Goal: Task Accomplishment & Management: Complete application form

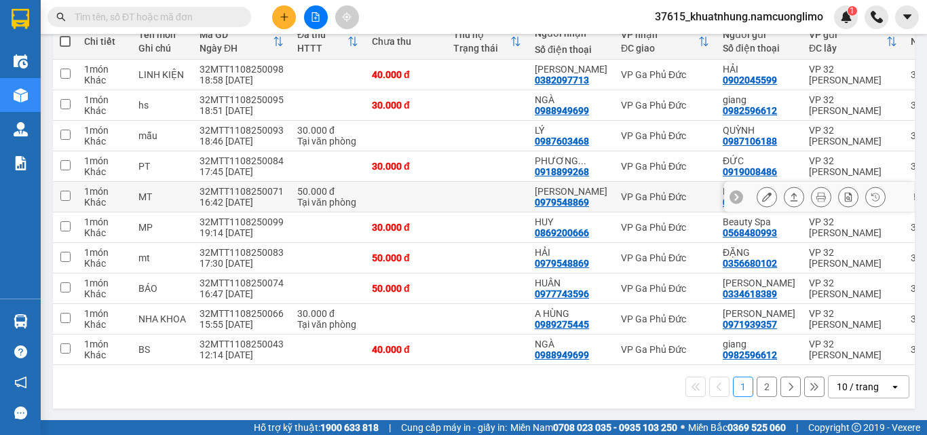
scroll to position [185, 0]
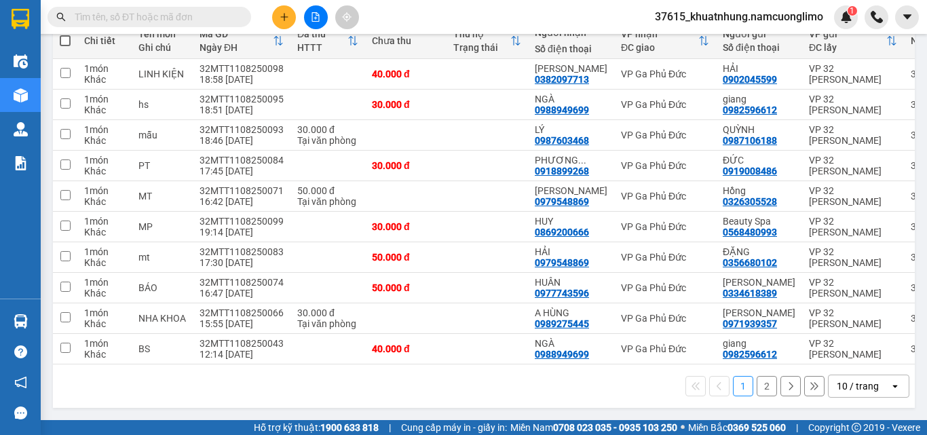
click at [761, 387] on button "2" at bounding box center [767, 386] width 20 height 20
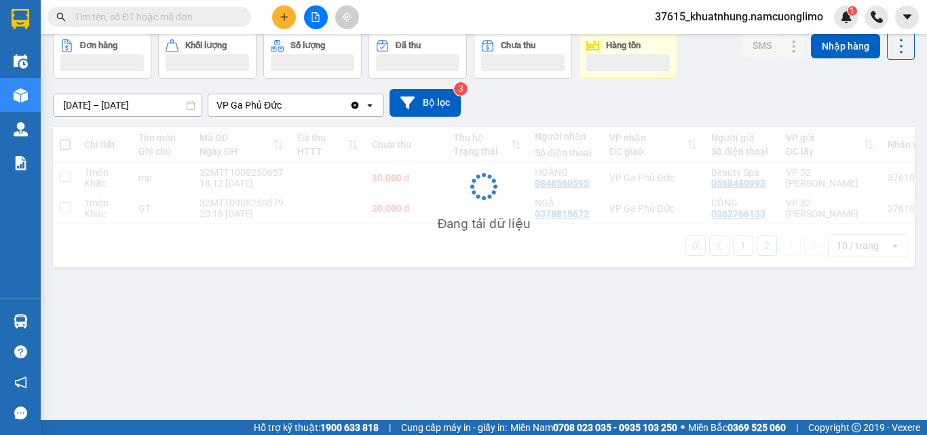
scroll to position [62, 0]
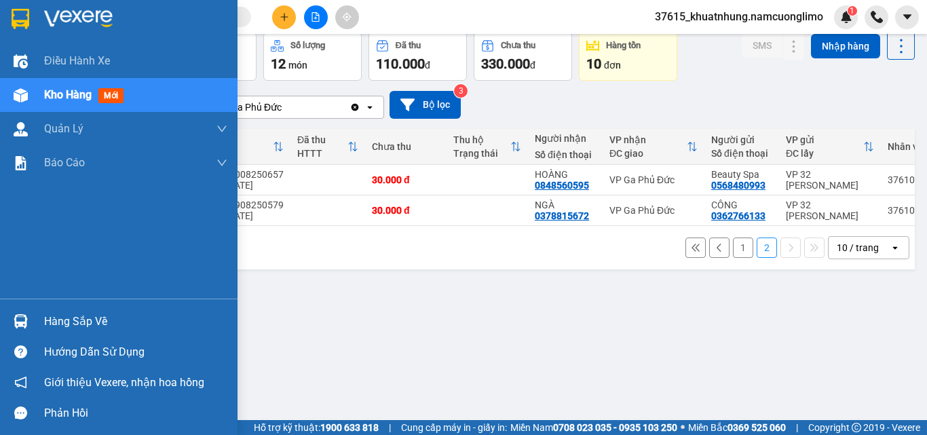
click at [33, 320] on div "Hàng sắp về" at bounding box center [118, 321] width 237 height 31
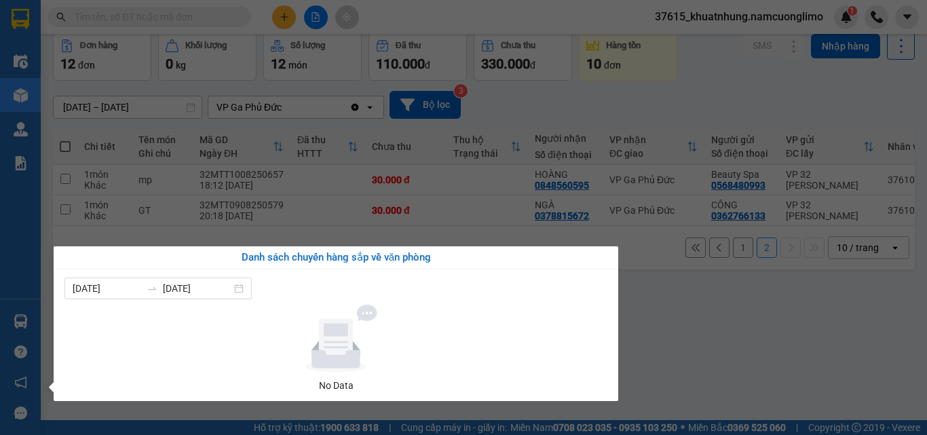
click at [690, 333] on section "Kết quả [PERSON_NAME] ( 0 ) Bộ lọc No Data 37615_khuatnhung.namcuonglimo 1 Điều…" at bounding box center [463, 217] width 927 height 435
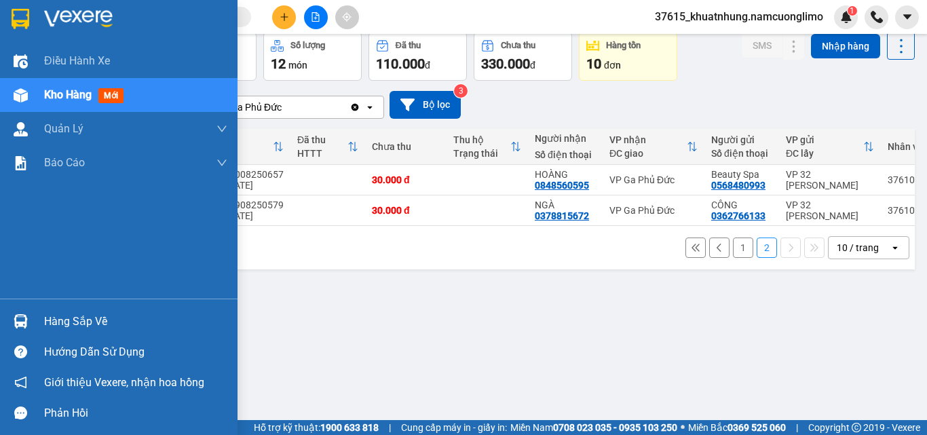
drag, startPoint x: 45, startPoint y: 17, endPoint x: 149, endPoint y: 4, distance: 104.6
click at [47, 17] on img at bounding box center [78, 19] width 69 height 20
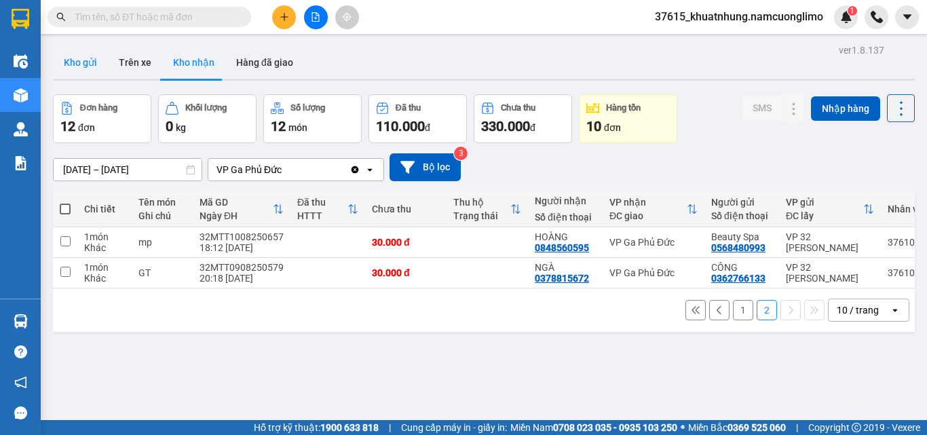
click at [88, 56] on button "Kho gửi" at bounding box center [80, 62] width 55 height 33
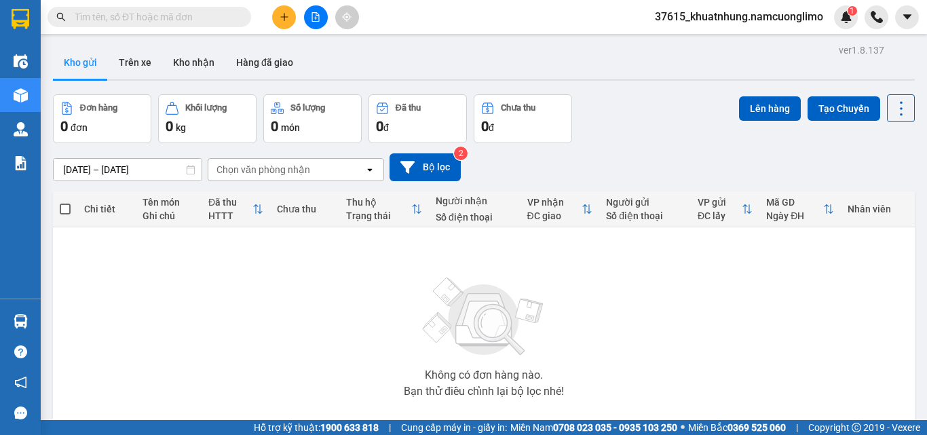
click at [94, 58] on button "Kho gửi" at bounding box center [80, 62] width 55 height 33
click at [200, 65] on button "Kho nhận" at bounding box center [193, 62] width 63 height 33
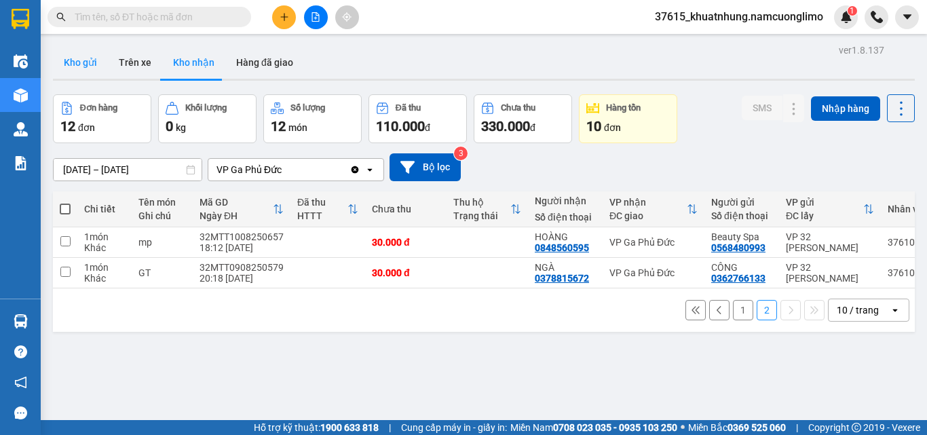
click at [83, 60] on button "Kho gửi" at bounding box center [80, 62] width 55 height 33
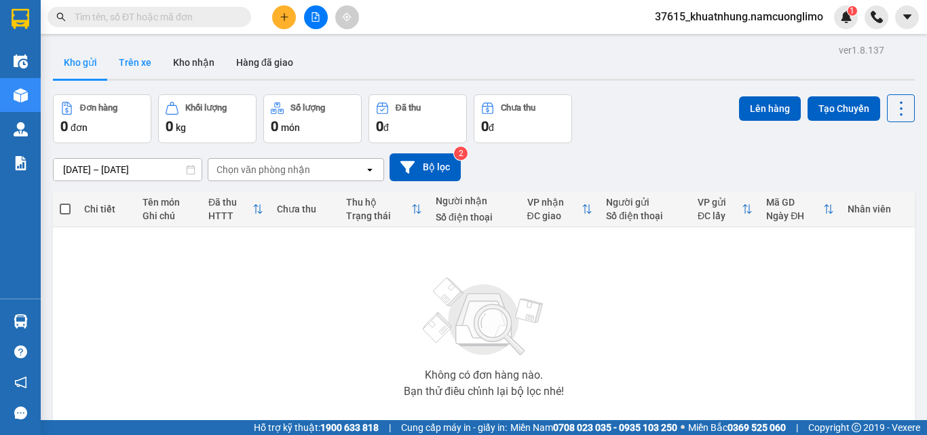
click at [143, 60] on button "Trên xe" at bounding box center [135, 62] width 54 height 33
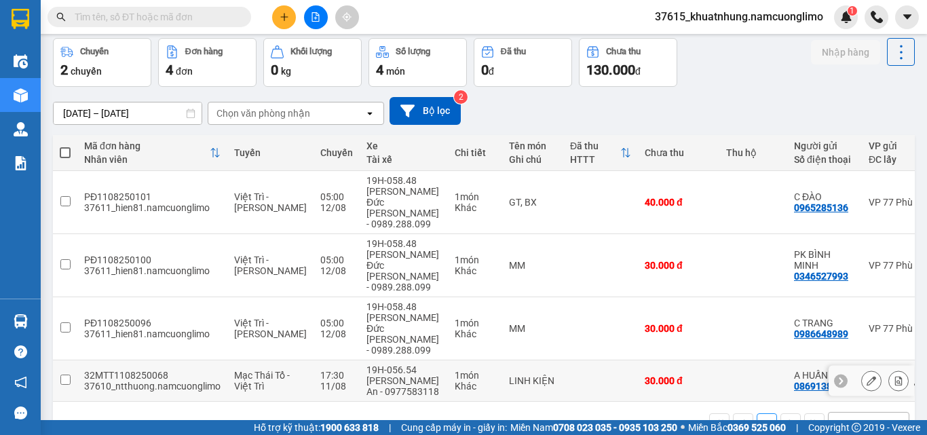
scroll to position [62, 0]
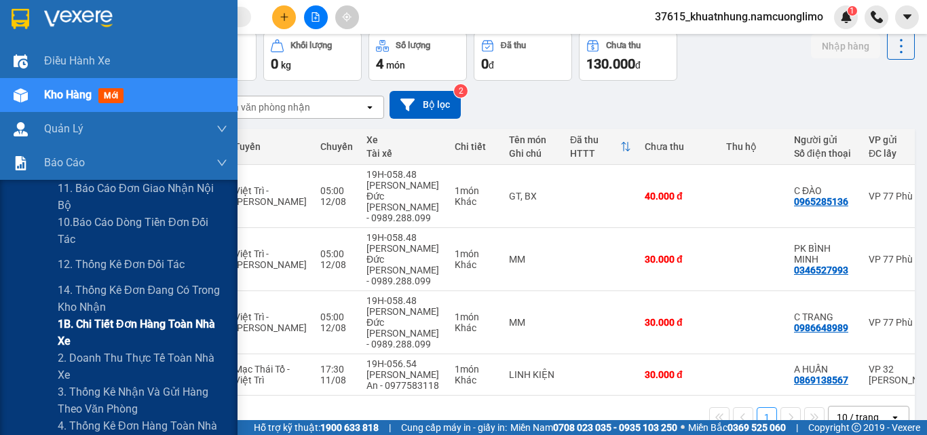
click at [96, 318] on span "1B. Chi tiết đơn hàng toàn nhà xe" at bounding box center [143, 332] width 170 height 34
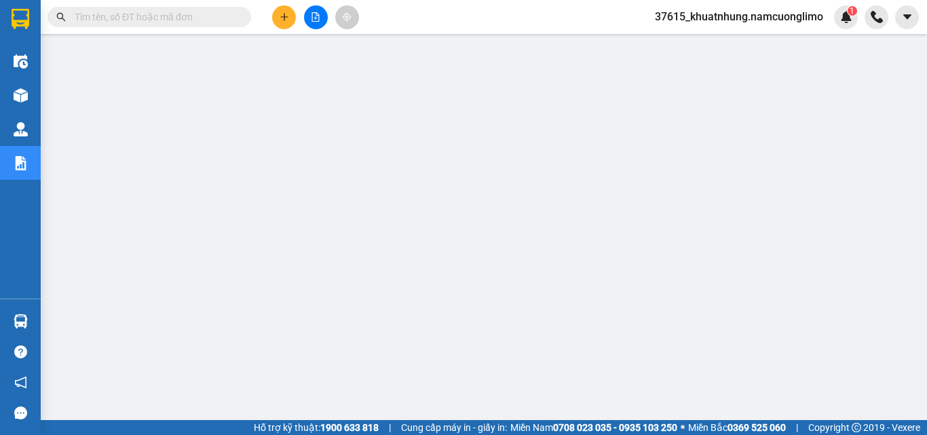
click at [180, 18] on input "text" at bounding box center [155, 16] width 160 height 15
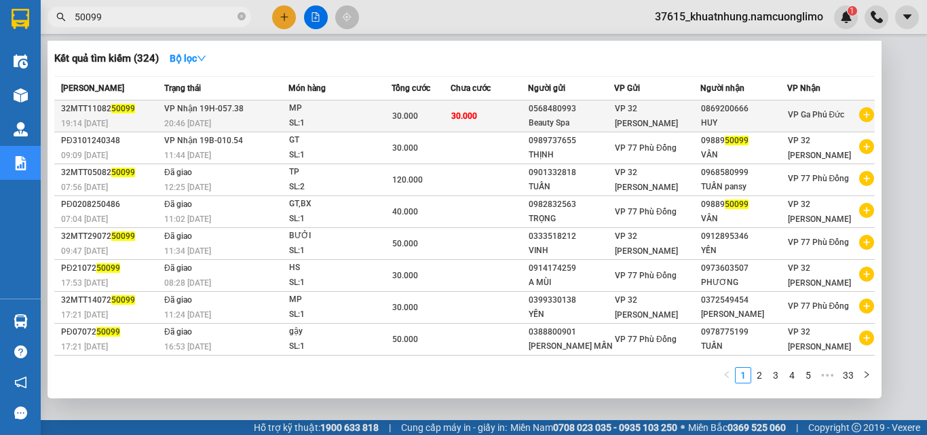
type input "50099"
click at [252, 113] on td "[PERSON_NAME] 19H-057.38 20:46 [DATE]" at bounding box center [225, 116] width 128 height 32
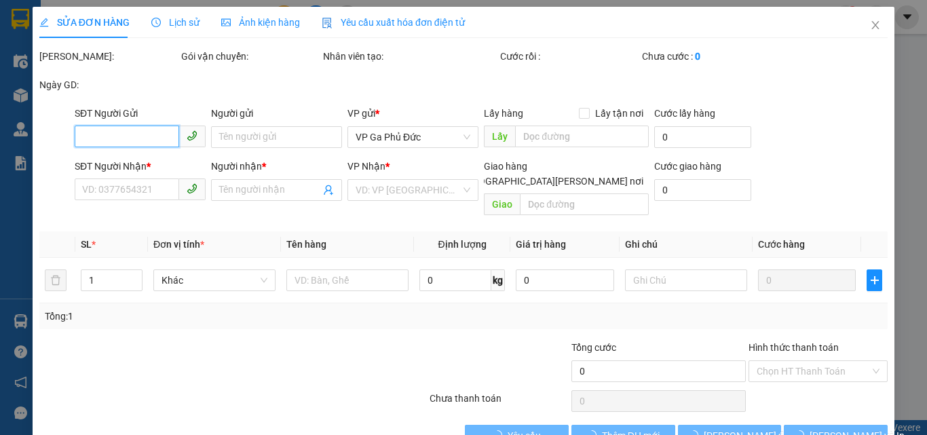
type input "0568480993"
type input "Beauty Spa"
type input "0869200666"
type input "HUY"
type input "30.000"
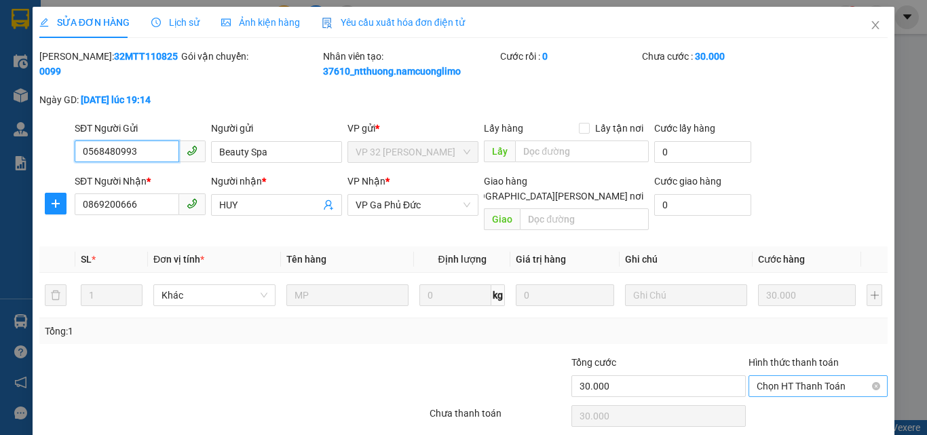
click at [800, 376] on span "Chọn HT Thanh Toán" at bounding box center [818, 386] width 123 height 20
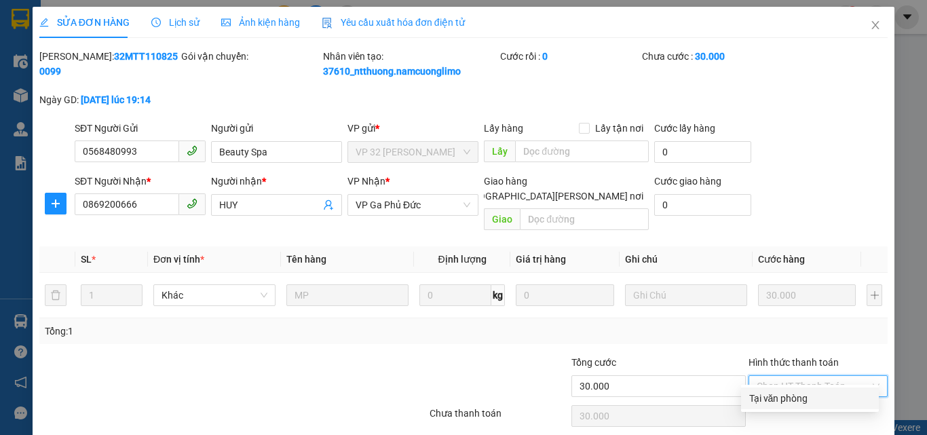
drag, startPoint x: 776, startPoint y: 404, endPoint x: 776, endPoint y: 396, distance: 7.5
click at [774, 404] on div "Tại văn phòng" at bounding box center [809, 398] width 121 height 15
type input "0"
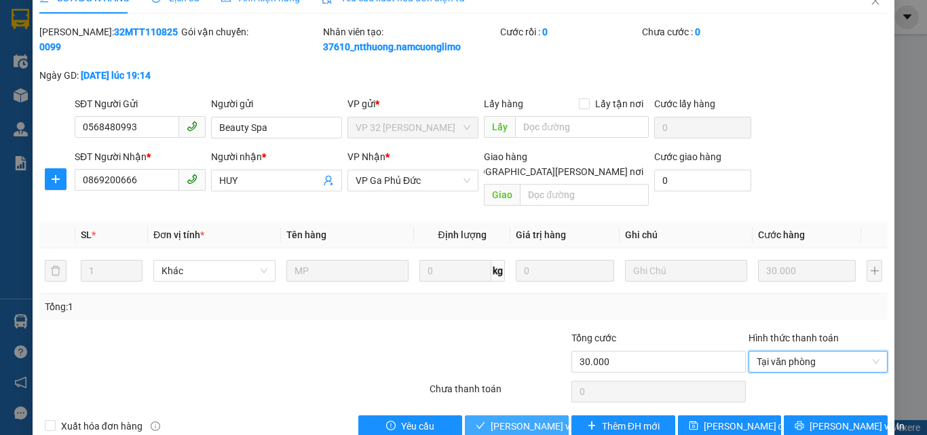
scroll to position [38, 0]
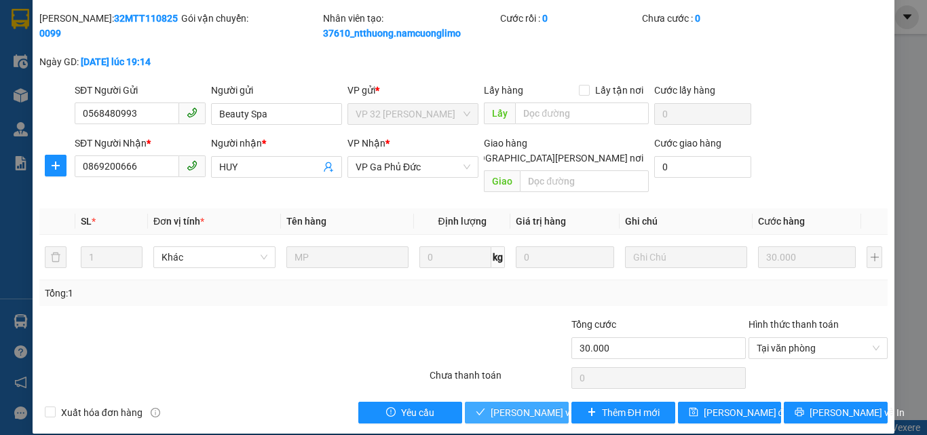
click at [527, 405] on span "[PERSON_NAME] và [PERSON_NAME] hàng" at bounding box center [582, 412] width 183 height 15
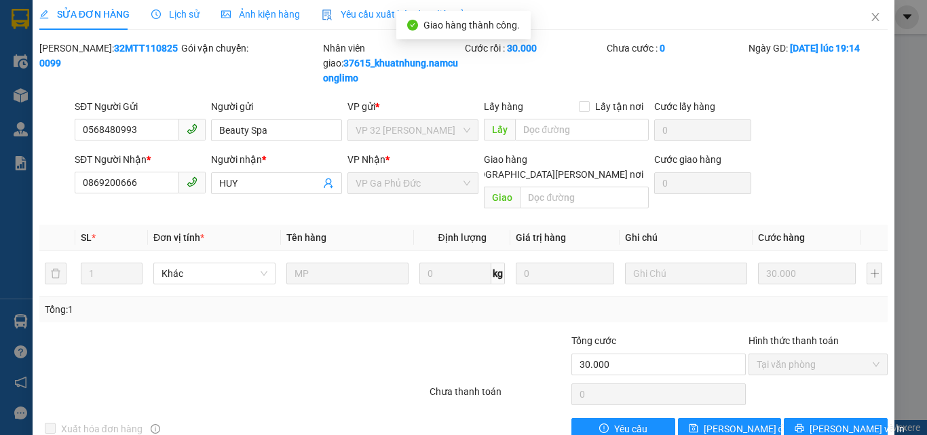
scroll to position [0, 0]
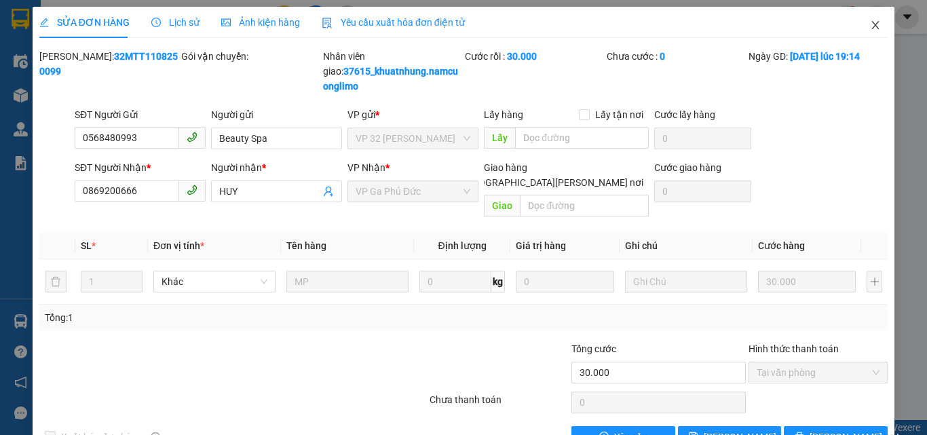
drag, startPoint x: 865, startPoint y: 26, endPoint x: 719, endPoint y: 22, distance: 146.6
click at [872, 26] on icon "close" at bounding box center [875, 25] width 7 height 8
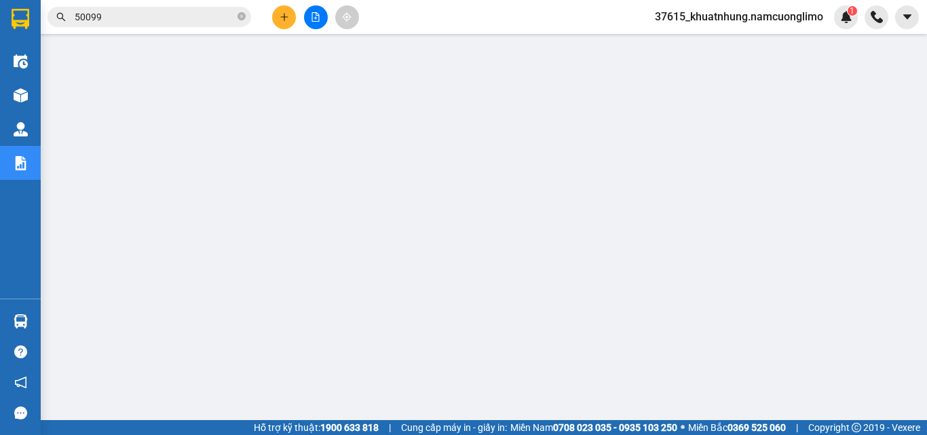
click at [161, 18] on input "50099" at bounding box center [155, 16] width 160 height 15
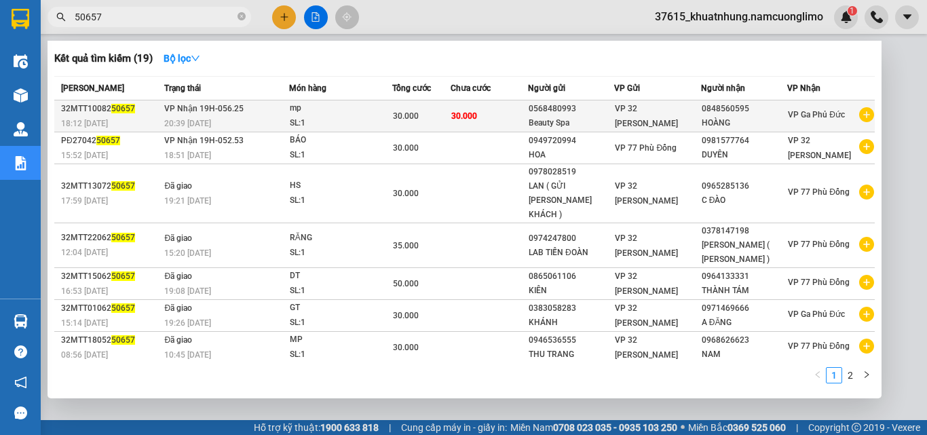
type input "50657"
click at [225, 112] on span "[PERSON_NAME] 19H-056.25" at bounding box center [203, 108] width 79 height 9
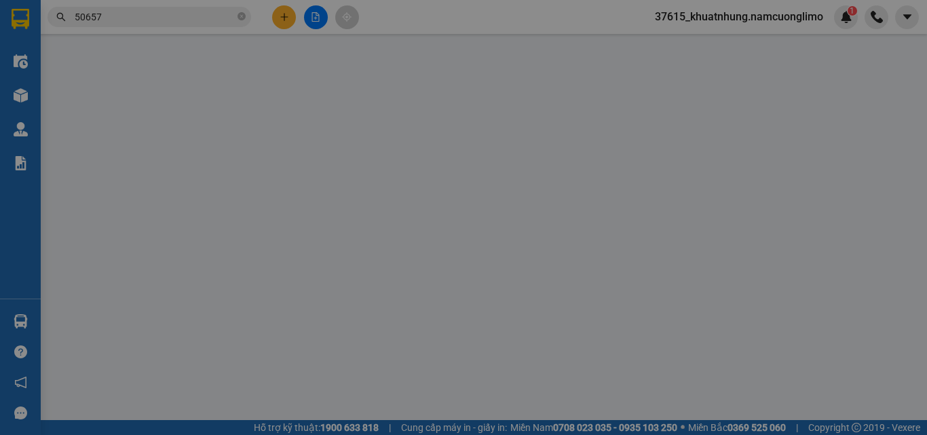
type input "0568480993"
type input "Beauty Spa"
type input "0848560595"
type input "HOÀNG"
type input "30.000"
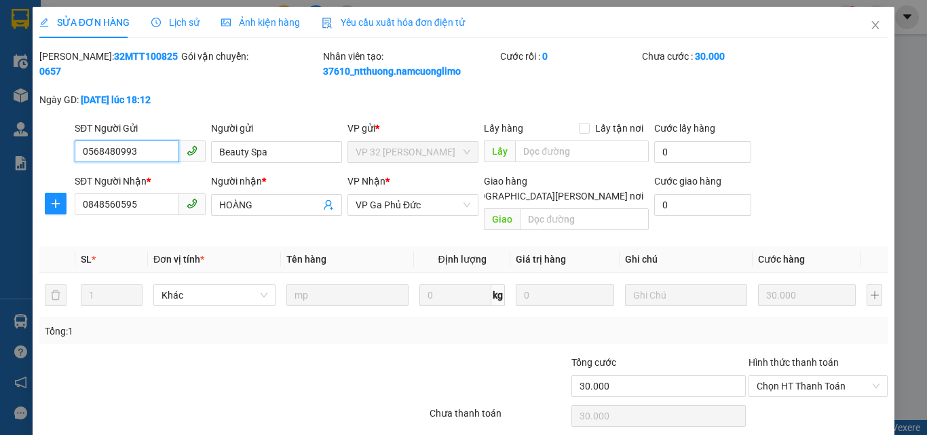
scroll to position [38, 0]
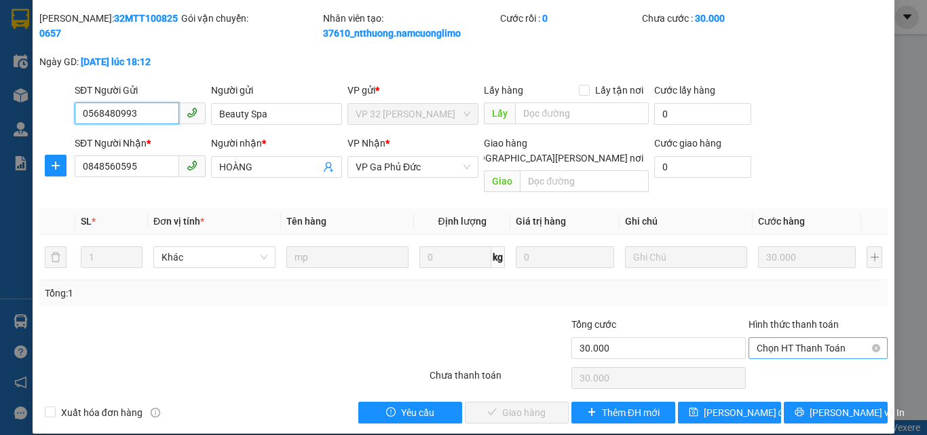
click at [818, 338] on span "Chọn HT Thanh Toán" at bounding box center [818, 348] width 123 height 20
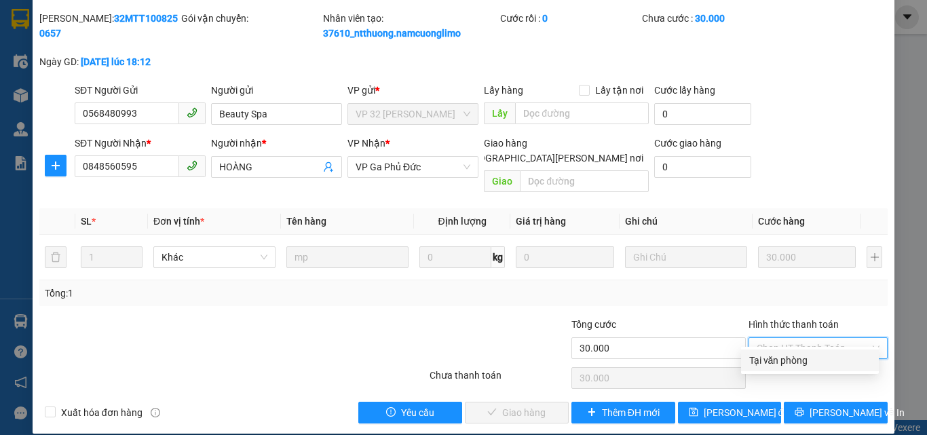
click at [800, 356] on div "Tại văn phòng" at bounding box center [809, 360] width 121 height 15
type input "0"
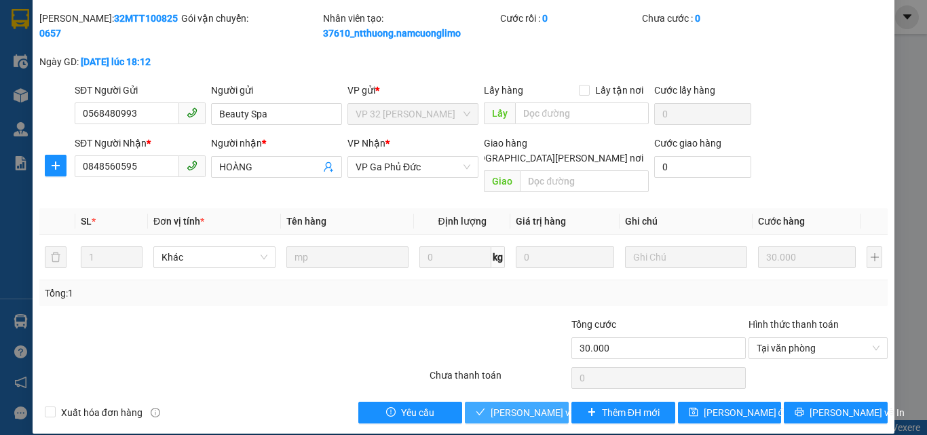
click at [547, 405] on span "[PERSON_NAME] và [PERSON_NAME] hàng" at bounding box center [582, 412] width 183 height 15
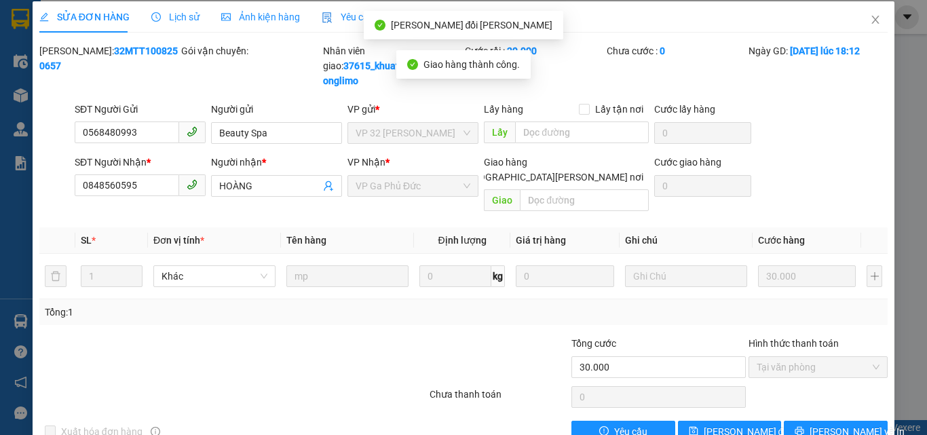
scroll to position [0, 0]
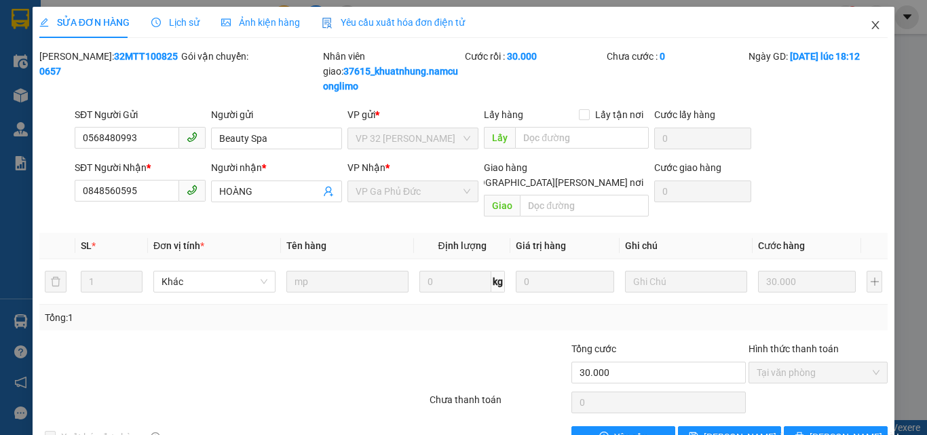
click at [870, 28] on icon "close" at bounding box center [875, 25] width 11 height 11
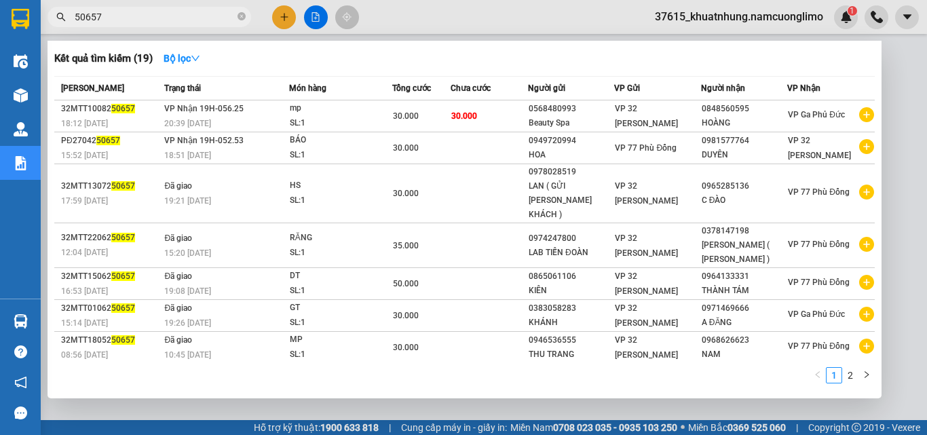
click at [198, 18] on input "50657" at bounding box center [155, 16] width 160 height 15
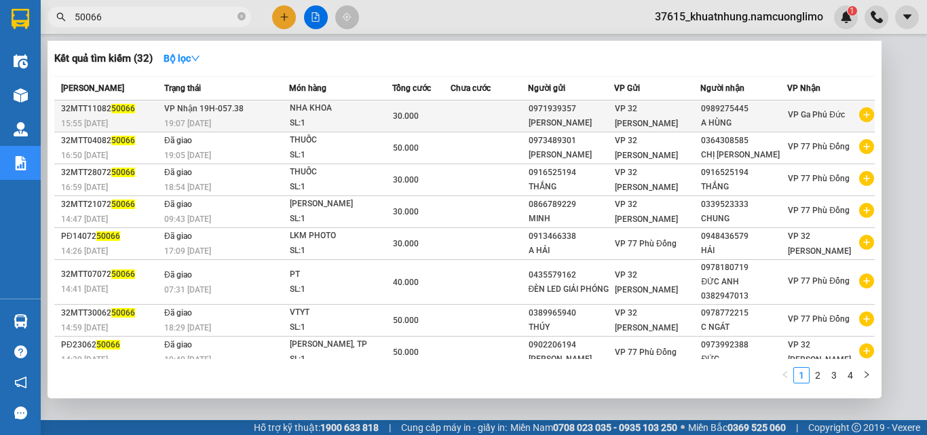
type input "50066"
click at [332, 114] on div "NHA KHOA" at bounding box center [341, 108] width 102 height 15
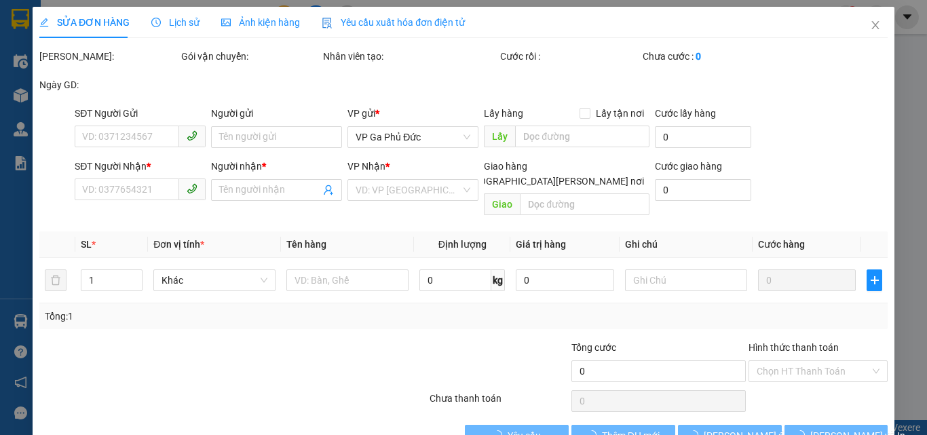
type input "0971939357"
type input "[PERSON_NAME]"
type input "0989275445"
type input "A HÙNG"
type input "30.000"
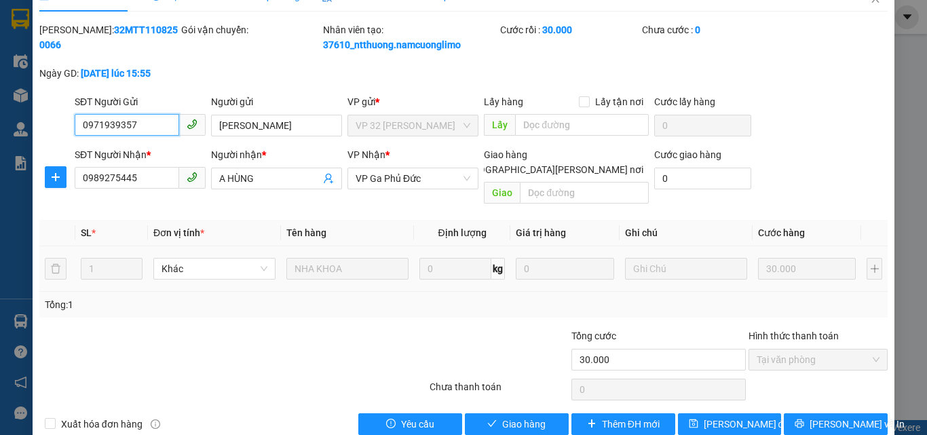
scroll to position [38, 0]
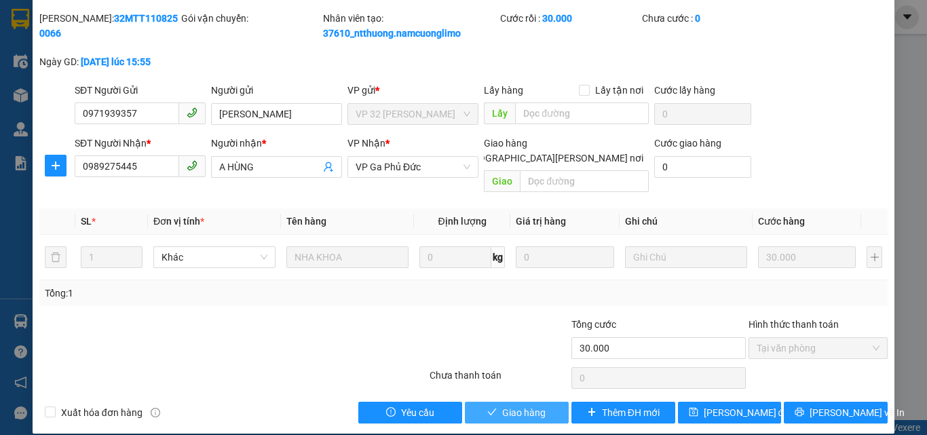
click at [504, 405] on span "Giao hàng" at bounding box center [523, 412] width 43 height 15
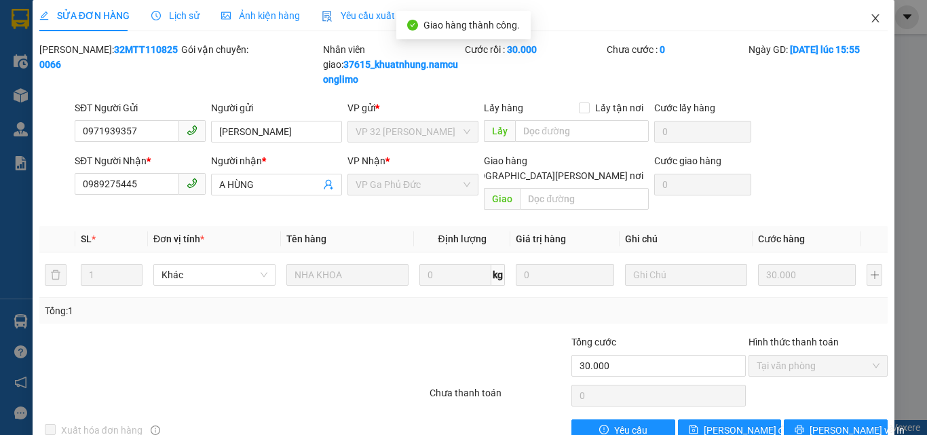
scroll to position [0, 0]
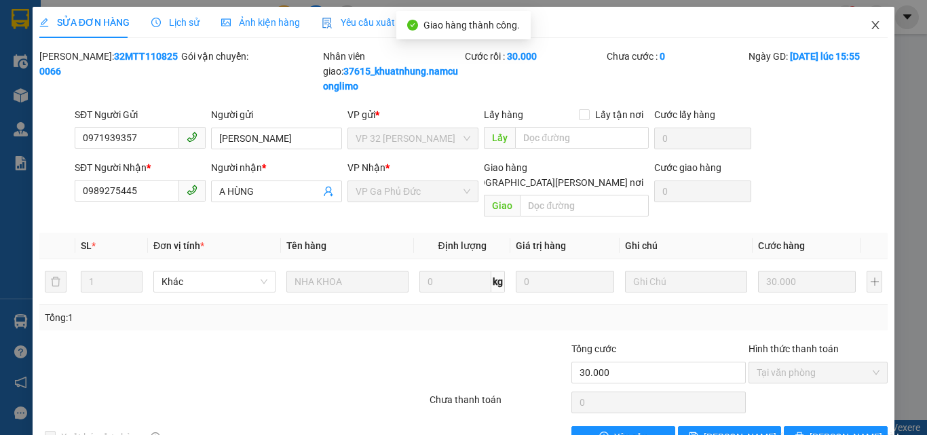
click at [866, 16] on span "Close" at bounding box center [875, 26] width 38 height 38
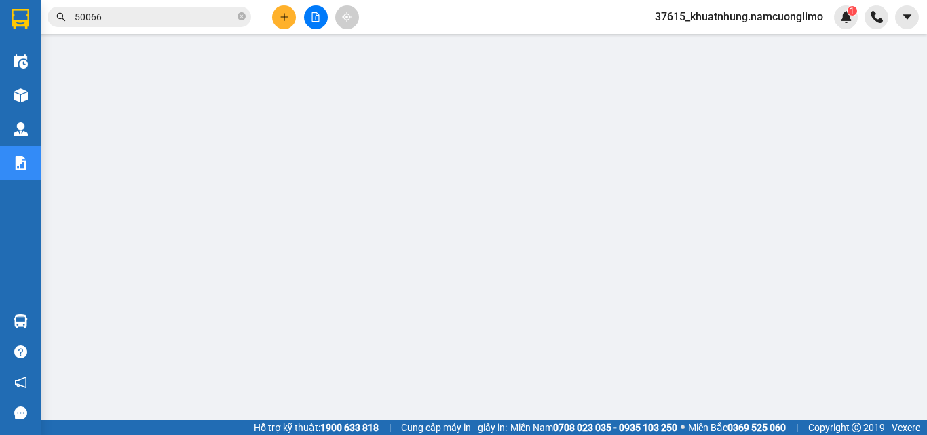
click at [171, 18] on input "50066" at bounding box center [155, 16] width 160 height 15
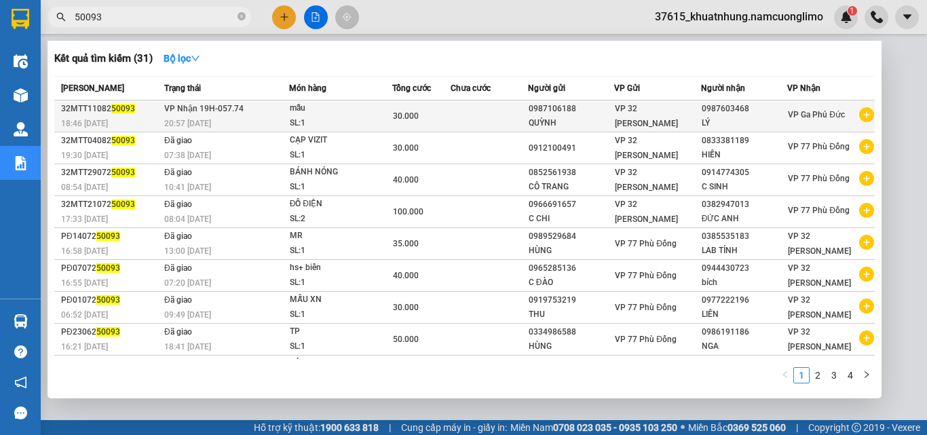
type input "50093"
click at [273, 113] on td "[PERSON_NAME] 19H-057.74 20:57 [DATE]" at bounding box center [225, 116] width 128 height 32
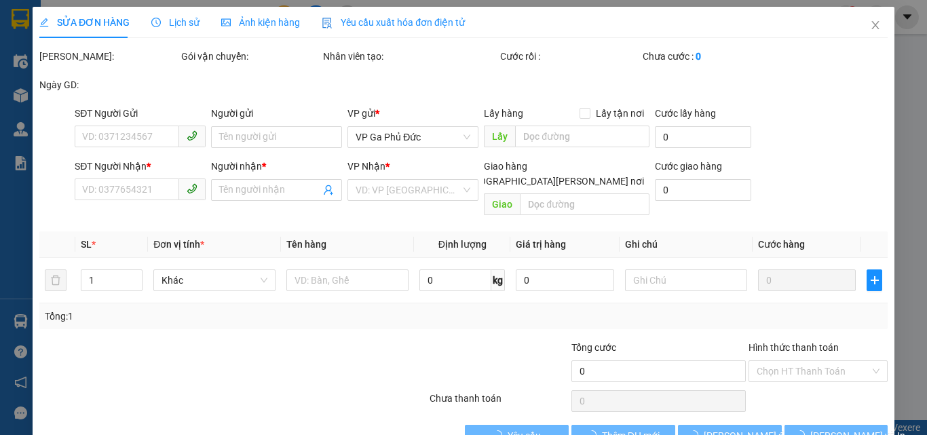
type input "0987106188"
type input "QUỲNH"
type input "0987603468"
type input "LÝ"
type input "30.000"
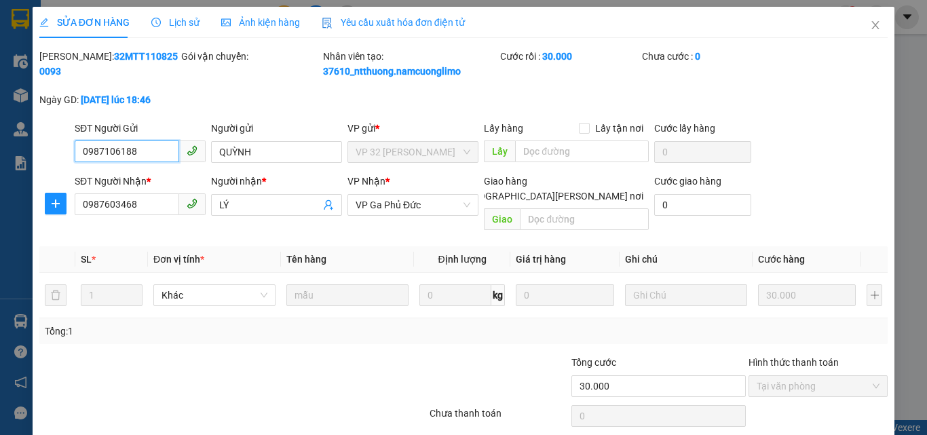
scroll to position [38, 0]
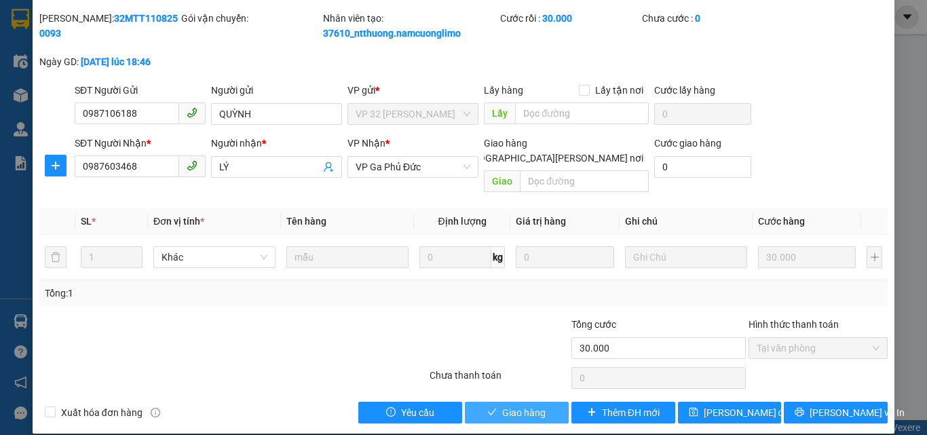
click at [535, 405] on span "Giao hàng" at bounding box center [523, 412] width 43 height 15
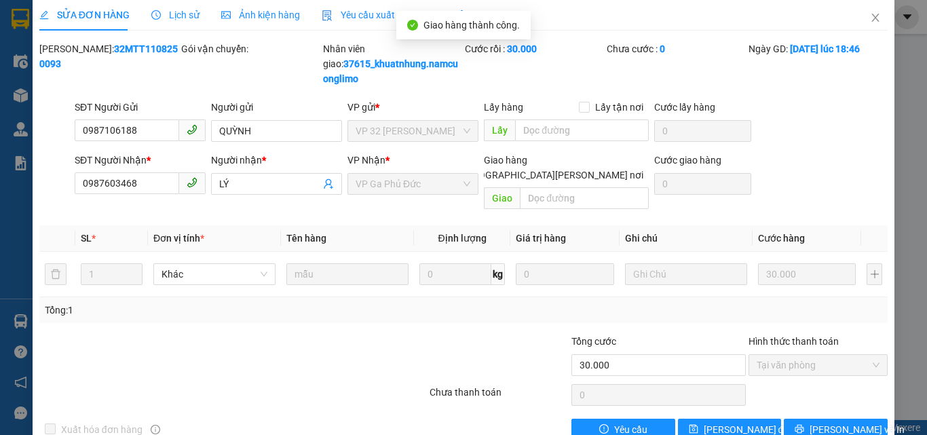
scroll to position [0, 0]
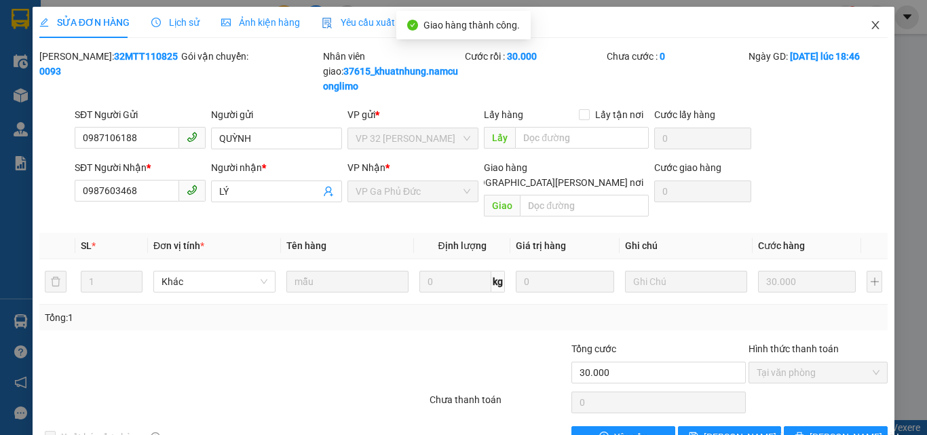
click at [870, 28] on icon "close" at bounding box center [875, 25] width 11 height 11
